Goal: Information Seeking & Learning: Learn about a topic

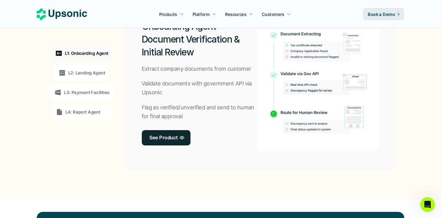
scroll to position [497, 0]
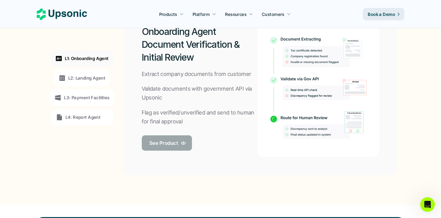
click at [174, 142] on p "See Product" at bounding box center [163, 142] width 28 height 9
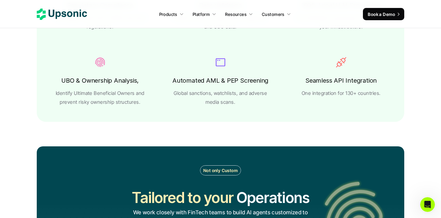
scroll to position [1124, 0]
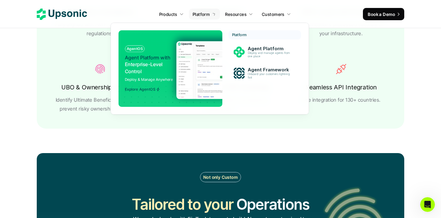
click at [207, 16] on p "Platform" at bounding box center [201, 14] width 17 height 6
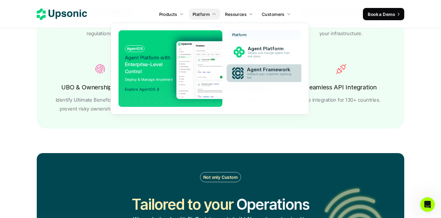
click at [278, 75] on p "Onboard your customers lightning fast" at bounding box center [270, 76] width 47 height 7
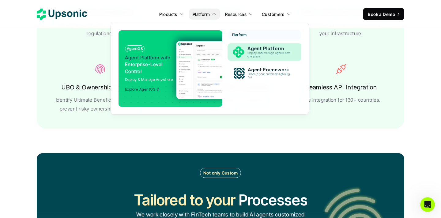
click at [250, 45] on div "Agent Platform Deploy and manage agents from one place" at bounding box center [270, 52] width 53 height 15
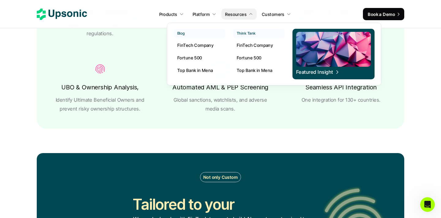
click at [205, 46] on p "FinTech Company" at bounding box center [195, 45] width 36 height 6
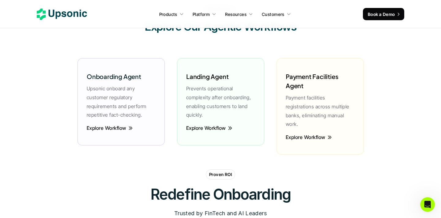
scroll to position [1443, 0]
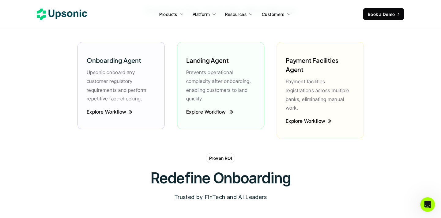
click at [210, 111] on p "Explore Workflow" at bounding box center [206, 111] width 40 height 7
click at [219, 111] on p "Explore Workflow" at bounding box center [206, 111] width 40 height 7
click at [310, 118] on div "Explore Workflow" at bounding box center [320, 125] width 75 height 14
click at [310, 118] on p "Explore Workflow" at bounding box center [305, 121] width 40 height 7
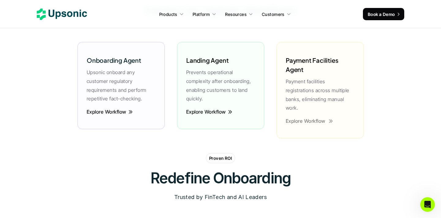
click at [310, 118] on p "Explore Workflow" at bounding box center [305, 121] width 40 height 7
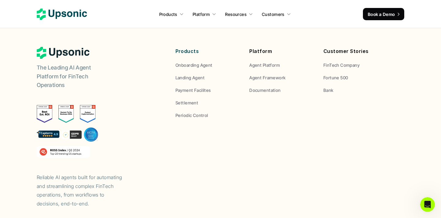
scroll to position [2383, 0]
click at [427, 208] on icon "Open Intercom Messenger" at bounding box center [427, 204] width 10 height 10
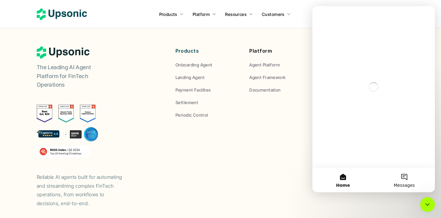
scroll to position [0, 0]
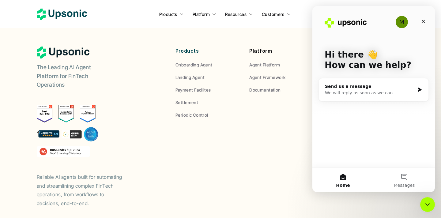
click at [402, 23] on div "M" at bounding box center [402, 22] width 12 height 12
click at [389, 93] on div "We will reply as soon as we can" at bounding box center [370, 93] width 90 height 6
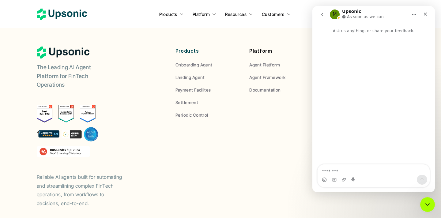
drag, startPoint x: 340, startPoint y: 11, endPoint x: 375, endPoint y: 11, distance: 34.9
click at [340, 11] on div "M Upsonic As soon as we can" at bounding box center [369, 14] width 78 height 11
click at [424, 10] on div "Close" at bounding box center [425, 14] width 11 height 11
